Goal: Task Accomplishment & Management: Use online tool/utility

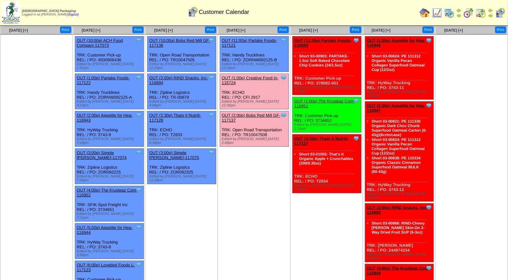
scroll to position [2, 0]
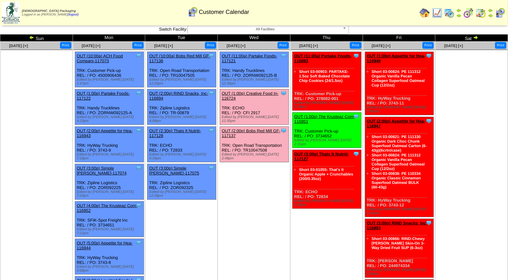
click at [261, 128] on link "OUT (2:00p) Bobs Red Mill GF-117137" at bounding box center [251, 133] width 59 height 10
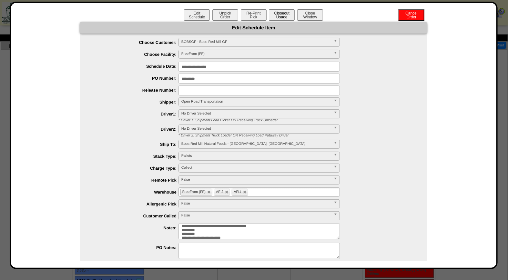
click at [280, 14] on button "Closeout Usage" at bounding box center [282, 14] width 26 height 11
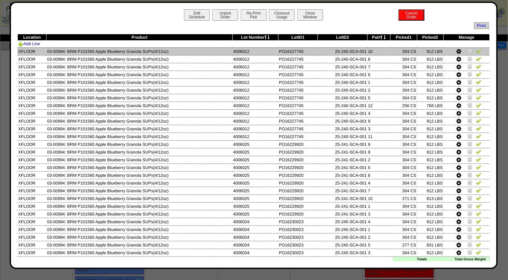
click at [476, 52] on img at bounding box center [478, 50] width 5 height 5
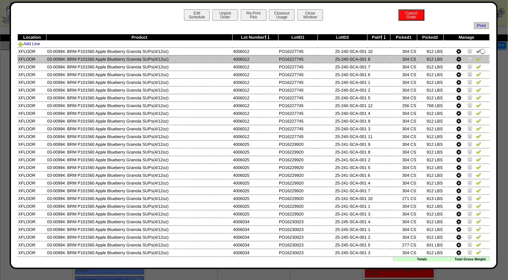
click at [476, 59] on img at bounding box center [478, 58] width 5 height 5
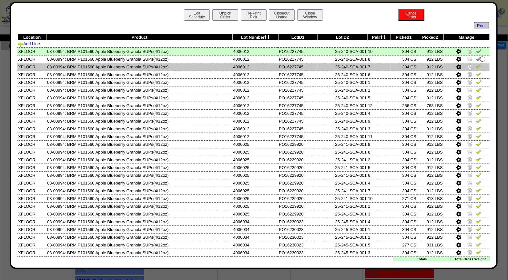
click at [476, 65] on img at bounding box center [478, 66] width 5 height 5
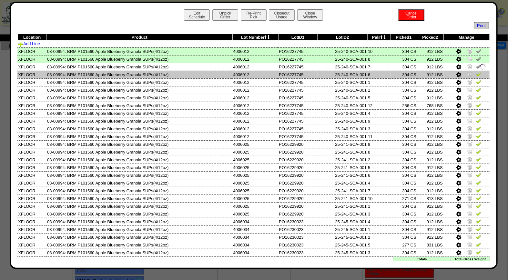
click at [476, 72] on img at bounding box center [478, 74] width 5 height 5
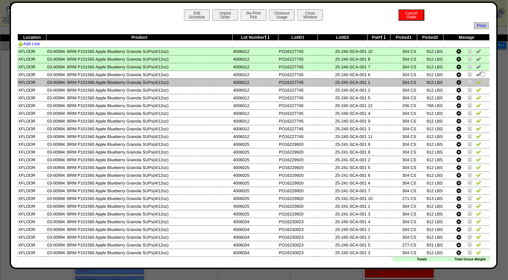
click at [476, 80] on img at bounding box center [478, 81] width 5 height 5
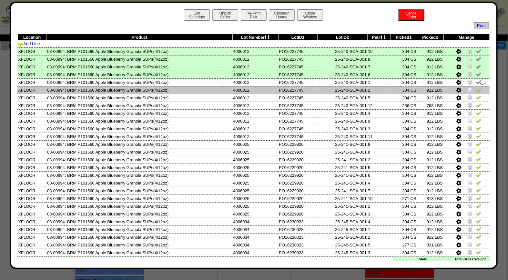
click at [476, 88] on img at bounding box center [478, 89] width 5 height 5
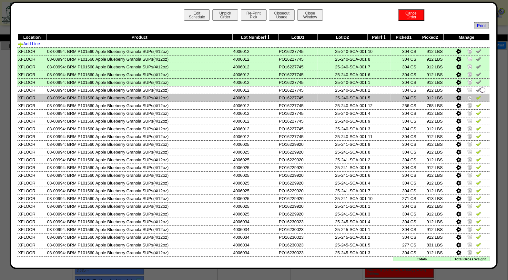
click at [476, 96] on img at bounding box center [478, 97] width 5 height 5
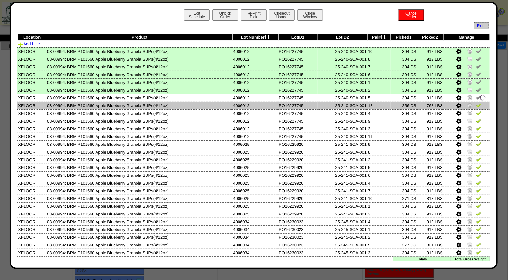
click at [476, 106] on img at bounding box center [478, 105] width 5 height 5
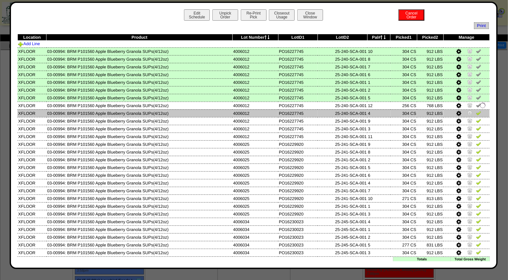
click at [476, 110] on img at bounding box center [478, 112] width 5 height 5
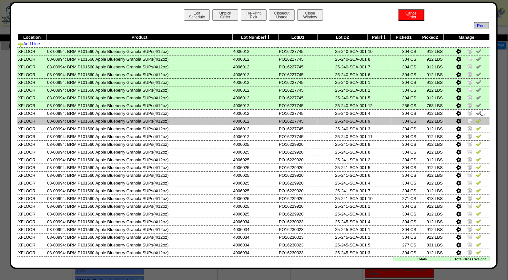
click at [476, 118] on img at bounding box center [478, 120] width 5 height 5
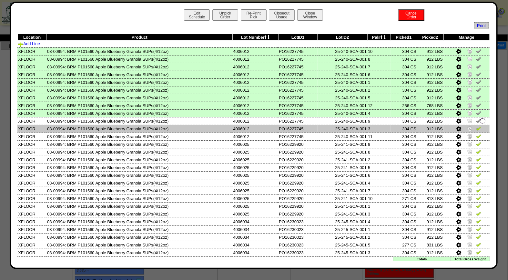
click at [476, 127] on img at bounding box center [478, 128] width 5 height 5
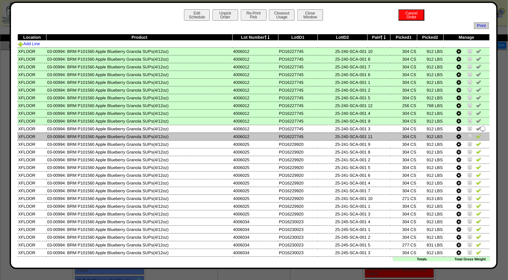
click at [476, 134] on img at bounding box center [478, 136] width 5 height 5
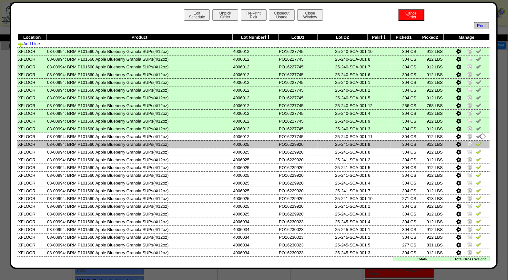
click at [476, 143] on img at bounding box center [478, 143] width 5 height 5
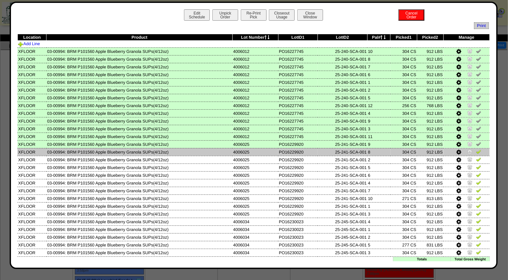
click at [476, 152] on img at bounding box center [478, 151] width 5 height 5
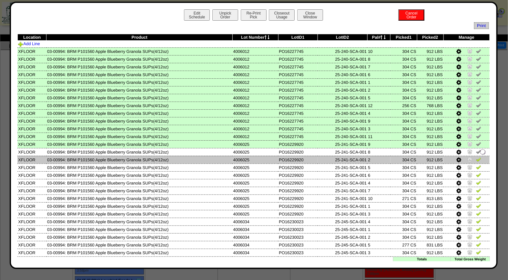
click at [476, 157] on img at bounding box center [478, 159] width 5 height 5
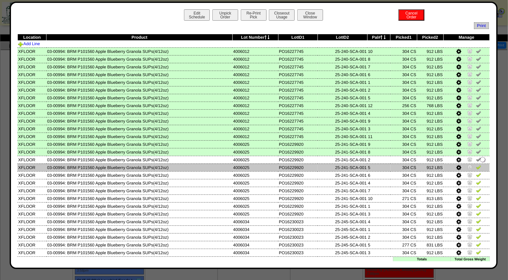
click at [476, 165] on img at bounding box center [478, 167] width 5 height 5
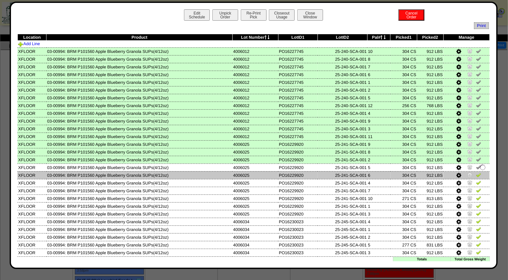
click at [476, 175] on img at bounding box center [478, 174] width 5 height 5
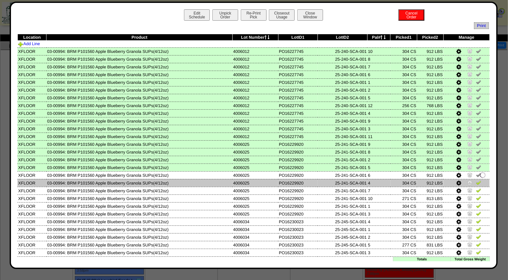
click at [476, 180] on img at bounding box center [478, 182] width 5 height 5
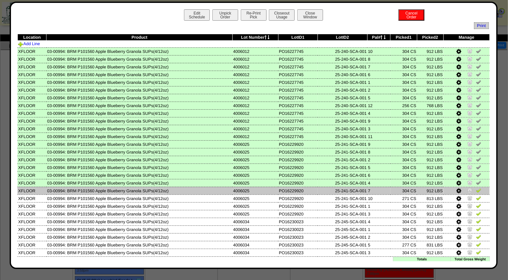
click at [476, 189] on img at bounding box center [478, 190] width 5 height 5
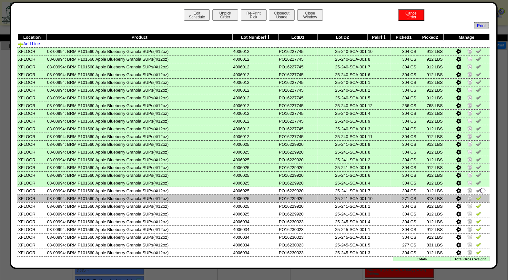
click at [476, 196] on img at bounding box center [478, 198] width 5 height 5
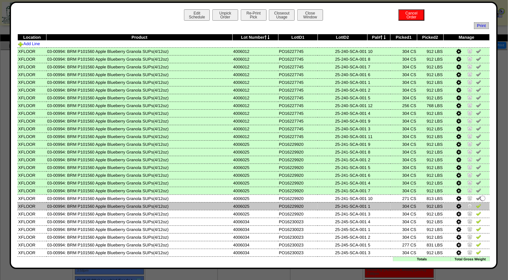
click at [476, 203] on img at bounding box center [478, 205] width 5 height 5
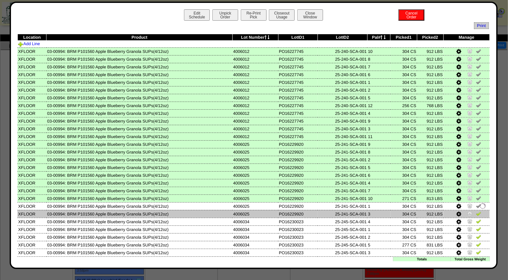
click at [476, 212] on img at bounding box center [478, 213] width 5 height 5
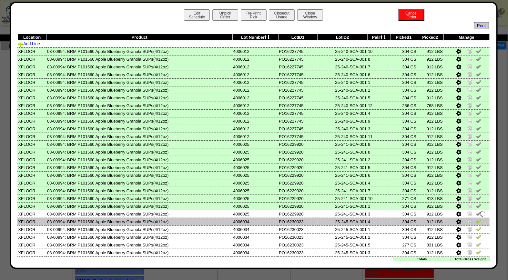
click at [476, 219] on img at bounding box center [478, 221] width 5 height 5
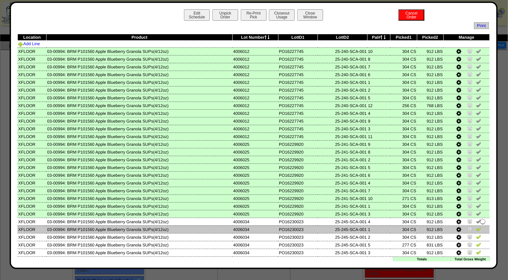
click at [476, 226] on img at bounding box center [478, 228] width 5 height 5
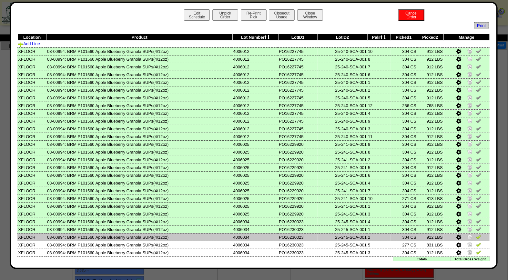
click at [476, 234] on img at bounding box center [478, 236] width 5 height 5
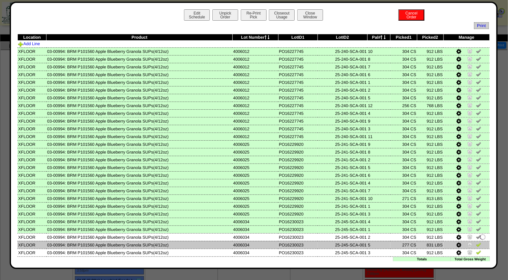
click at [476, 242] on img at bounding box center [478, 244] width 5 height 5
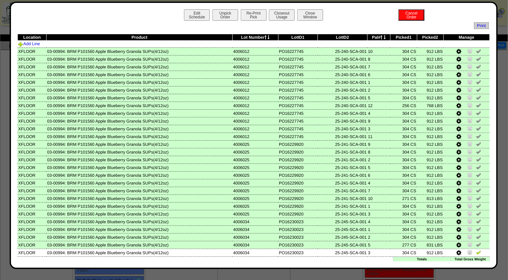
scroll to position [8, 0]
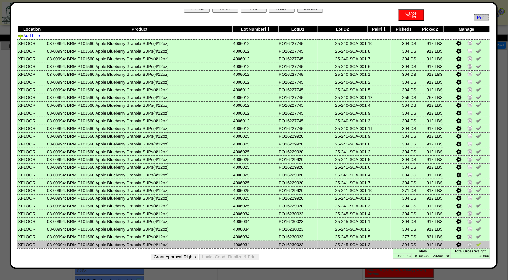
click at [476, 242] on img at bounding box center [478, 244] width 5 height 5
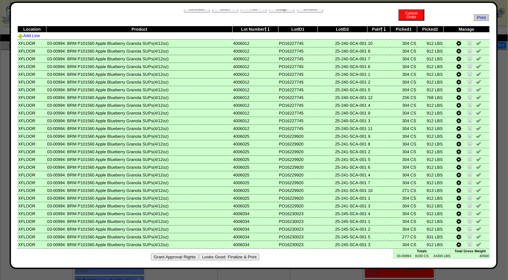
scroll to position [0, 0]
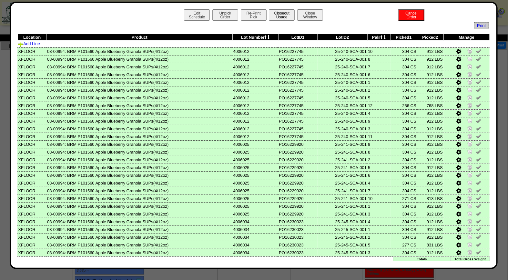
click at [280, 17] on button "Closeout Usage" at bounding box center [282, 14] width 26 height 11
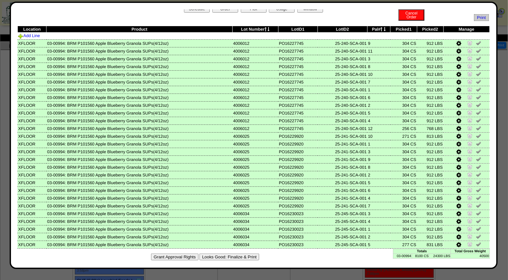
click at [228, 254] on button "Looks Good: Finalize & Print" at bounding box center [229, 257] width 60 height 7
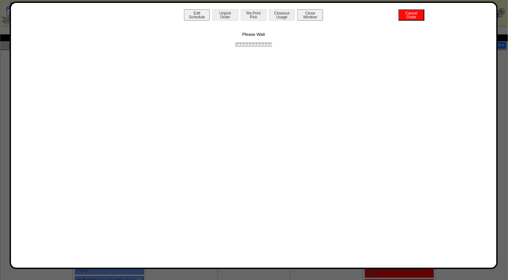
scroll to position [0, 0]
click at [256, 14] on button "Print BOL" at bounding box center [254, 14] width 26 height 11
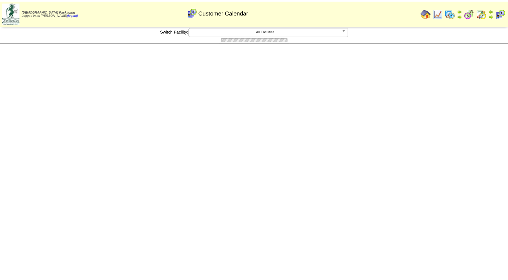
scroll to position [2, 0]
